Goal: Transaction & Acquisition: Purchase product/service

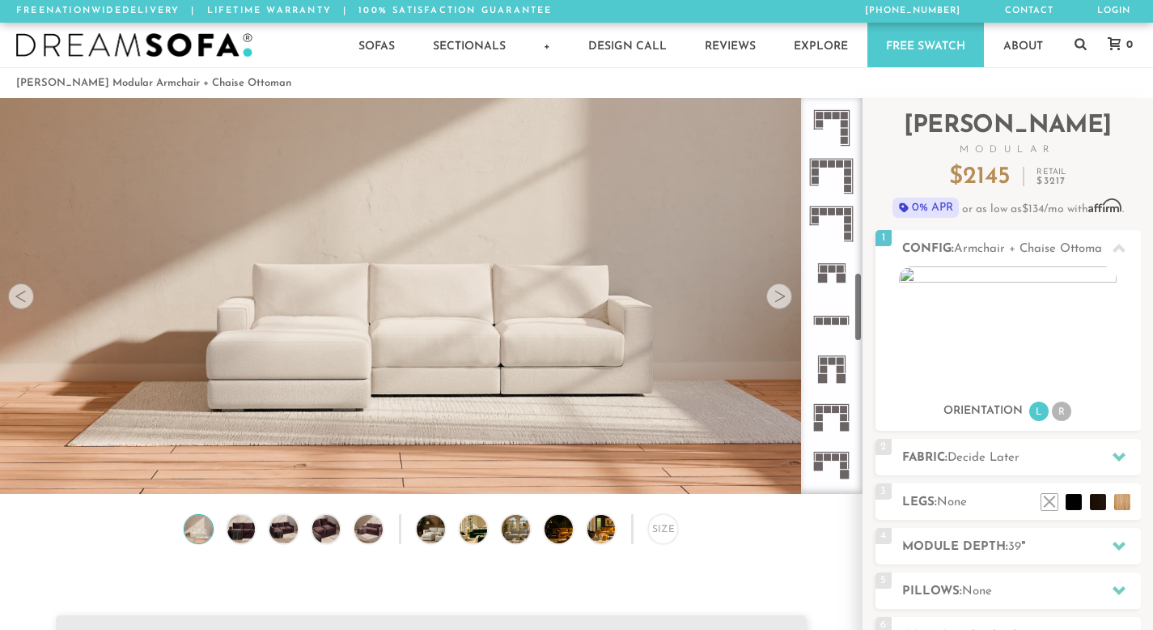
scroll to position [1001, 0]
click at [834, 318] on icon at bounding box center [832, 323] width 48 height 48
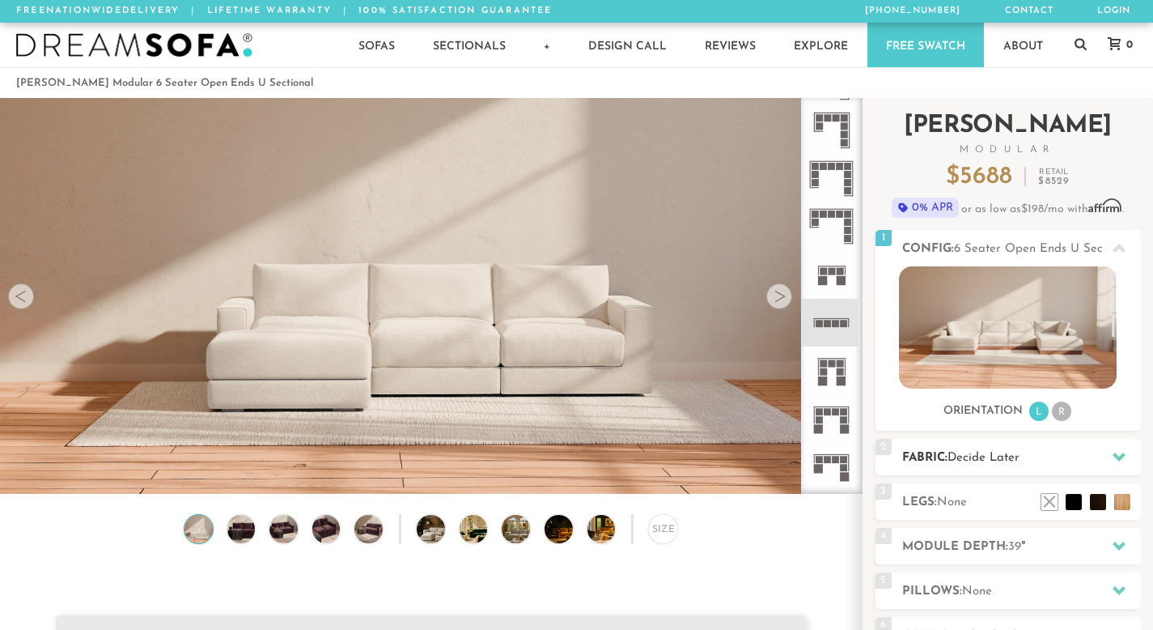
click at [940, 450] on h2 "Fabric: Decide Later" at bounding box center [1021, 457] width 239 height 19
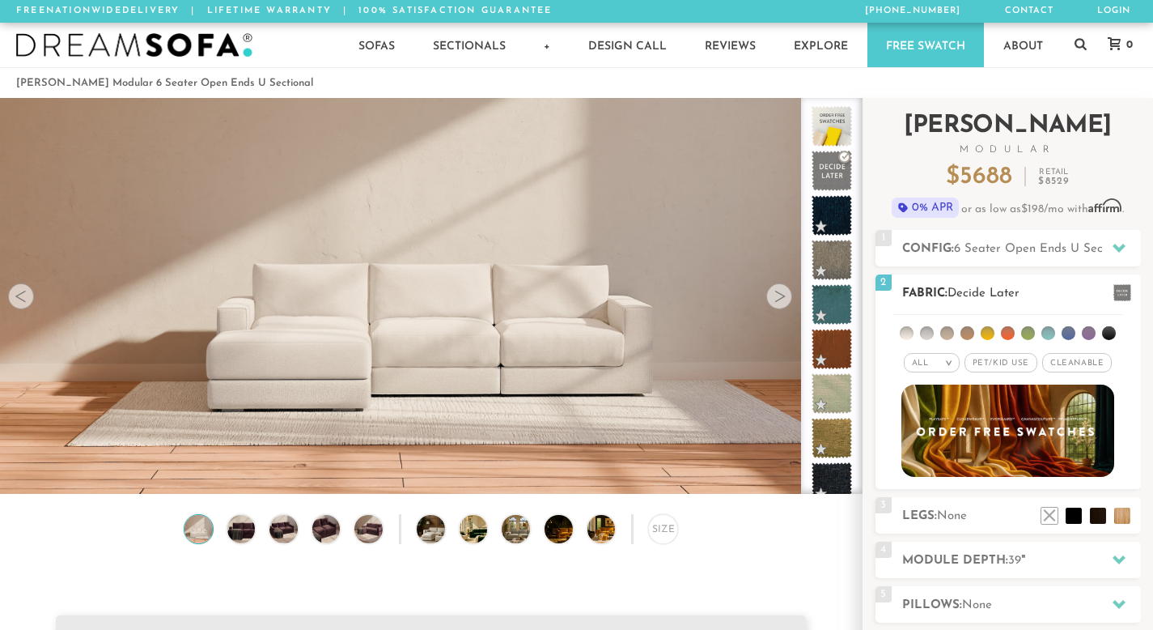
click at [936, 367] on div "All >" at bounding box center [932, 362] width 56 height 19
click at [928, 400] on li "Tier" at bounding box center [932, 406] width 56 height 23
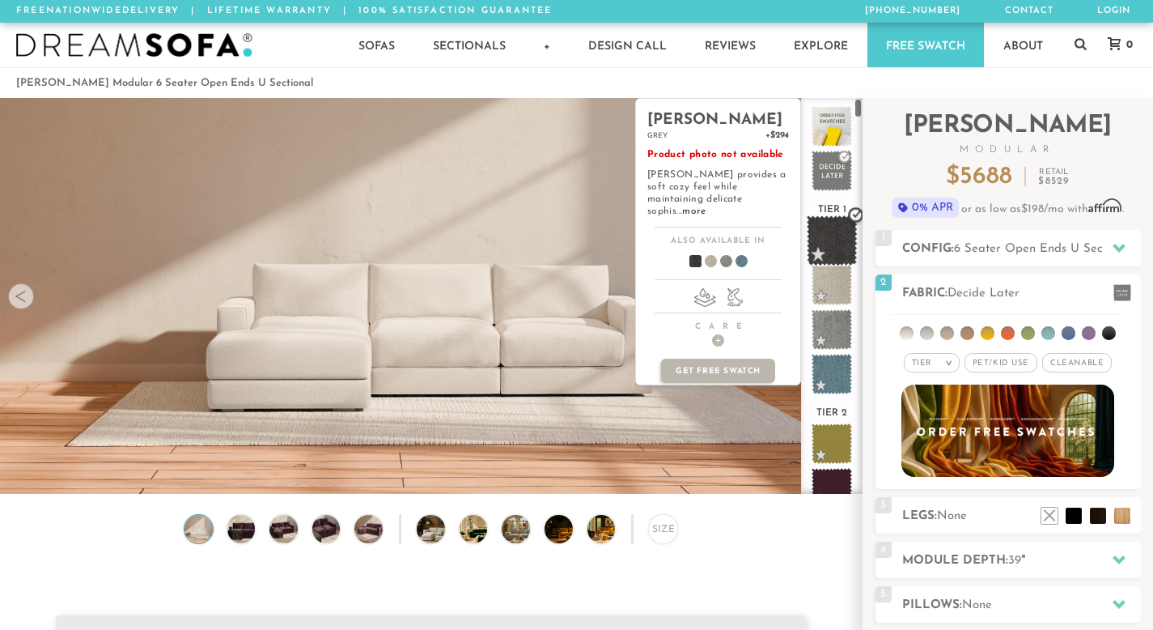
click at [847, 243] on span at bounding box center [832, 240] width 51 height 51
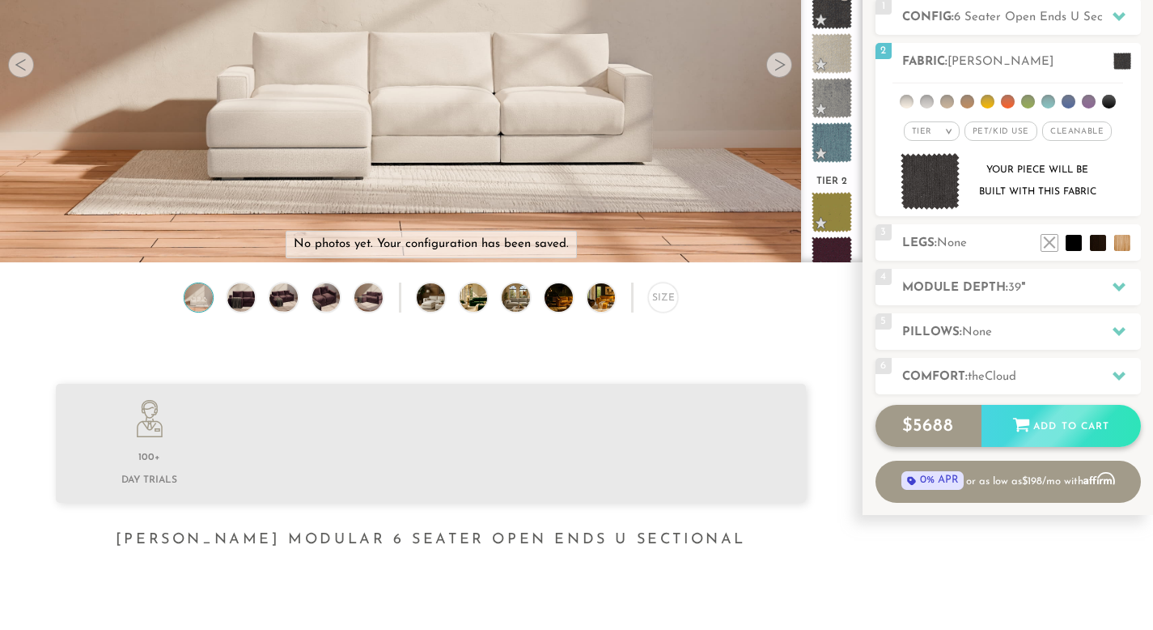
scroll to position [240, 0]
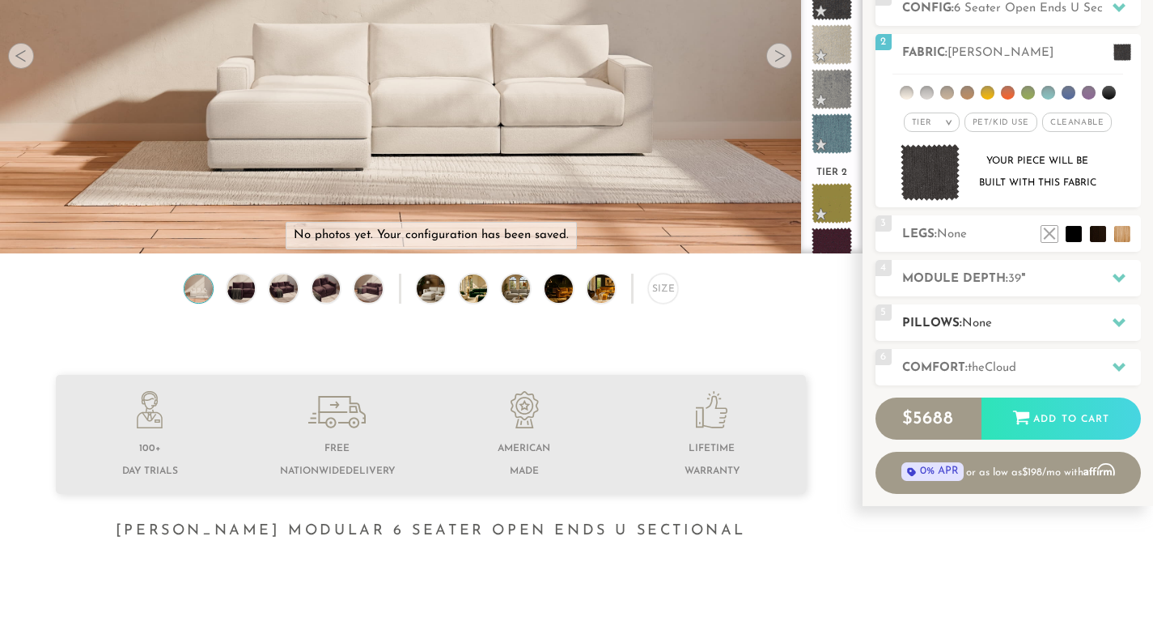
click at [955, 322] on h2 "Pillows: None" at bounding box center [1021, 323] width 239 height 19
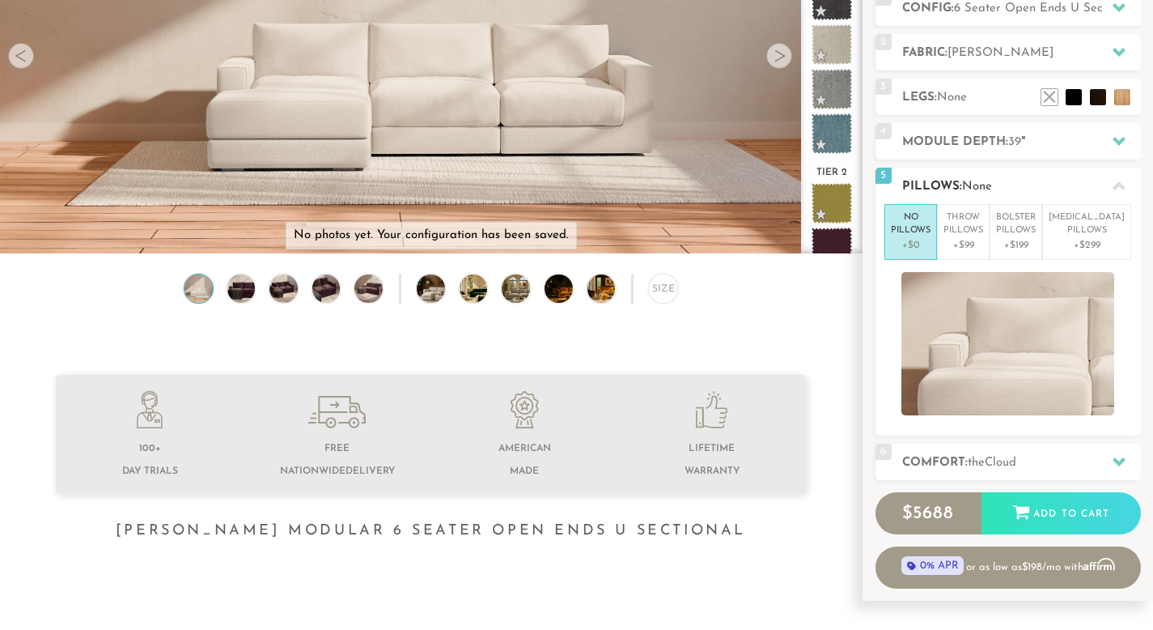
click at [924, 240] on p "+$0" at bounding box center [911, 245] width 40 height 15
click at [985, 457] on span "the" at bounding box center [976, 463] width 17 height 12
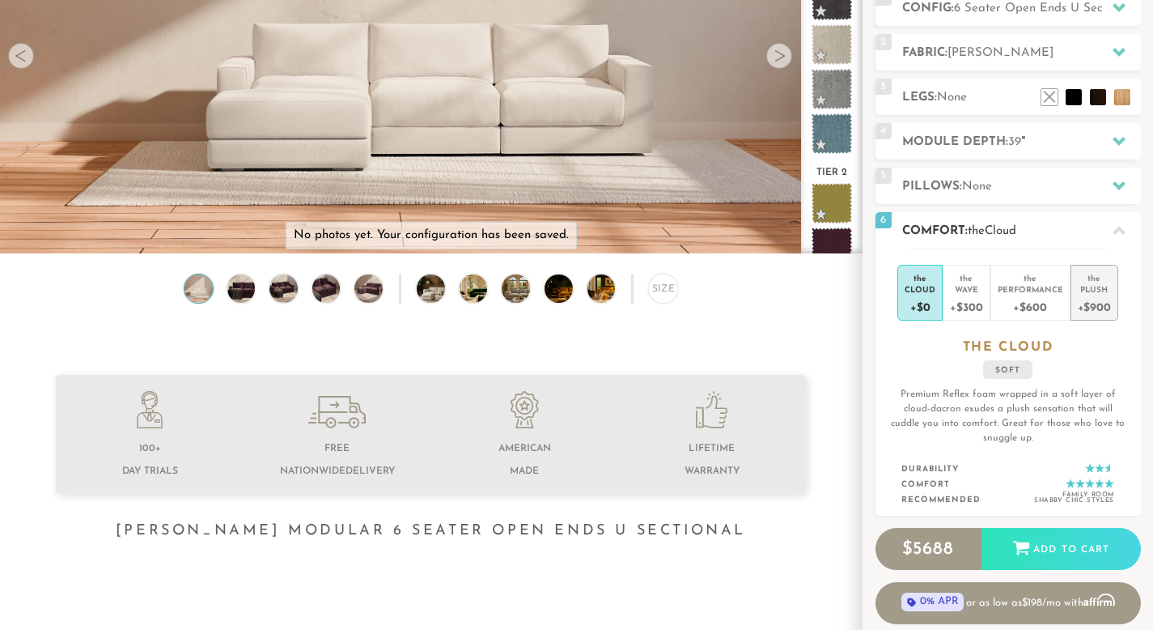
click at [1107, 312] on div "+$900" at bounding box center [1094, 306] width 33 height 23
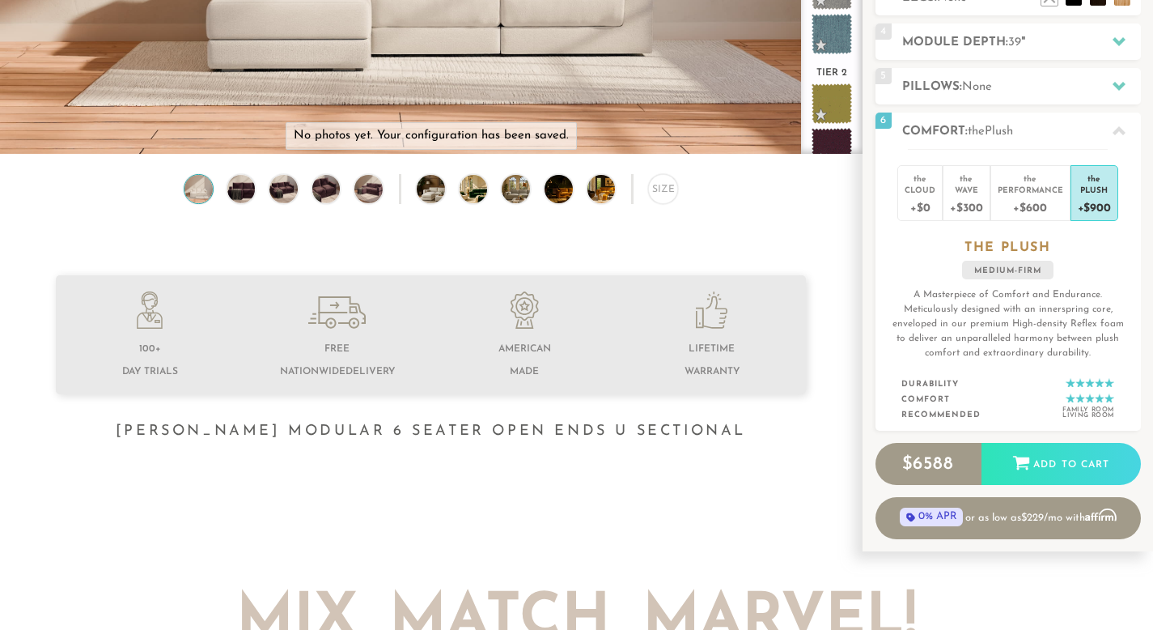
scroll to position [358, 0]
